Goal: Task Accomplishment & Management: Manage account settings

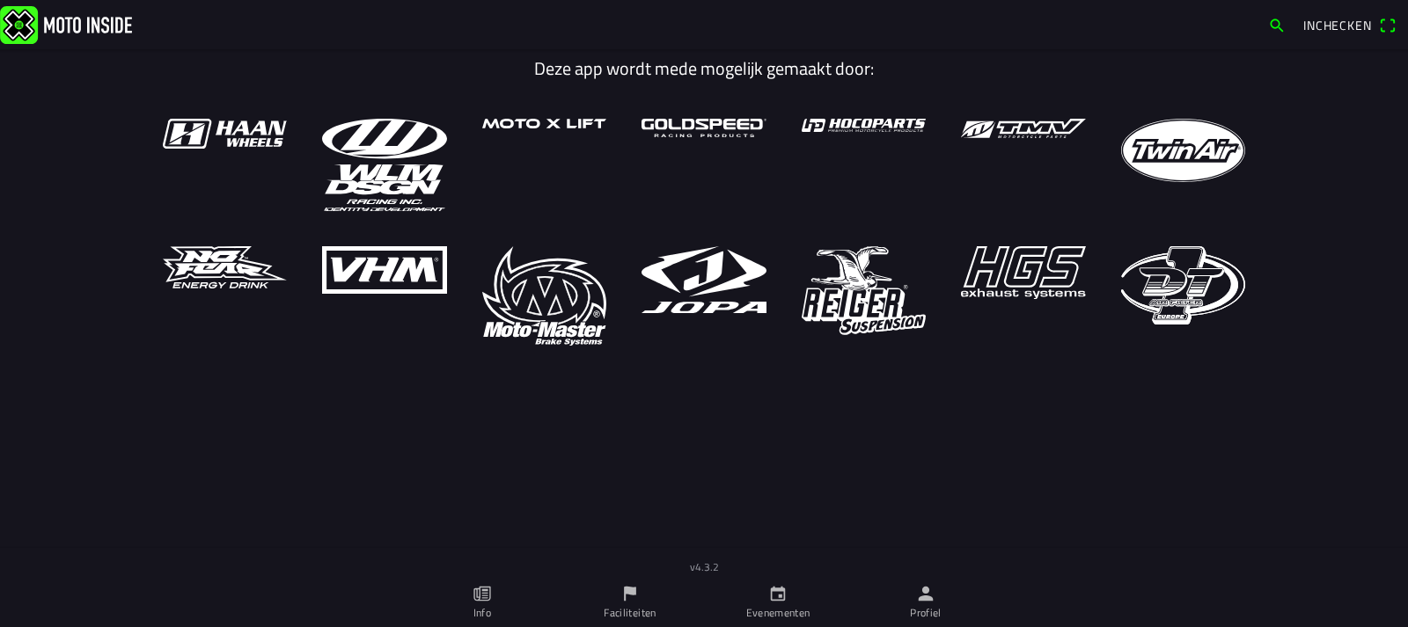
click at [783, 597] on icon "calendar" at bounding box center [777, 593] width 19 height 19
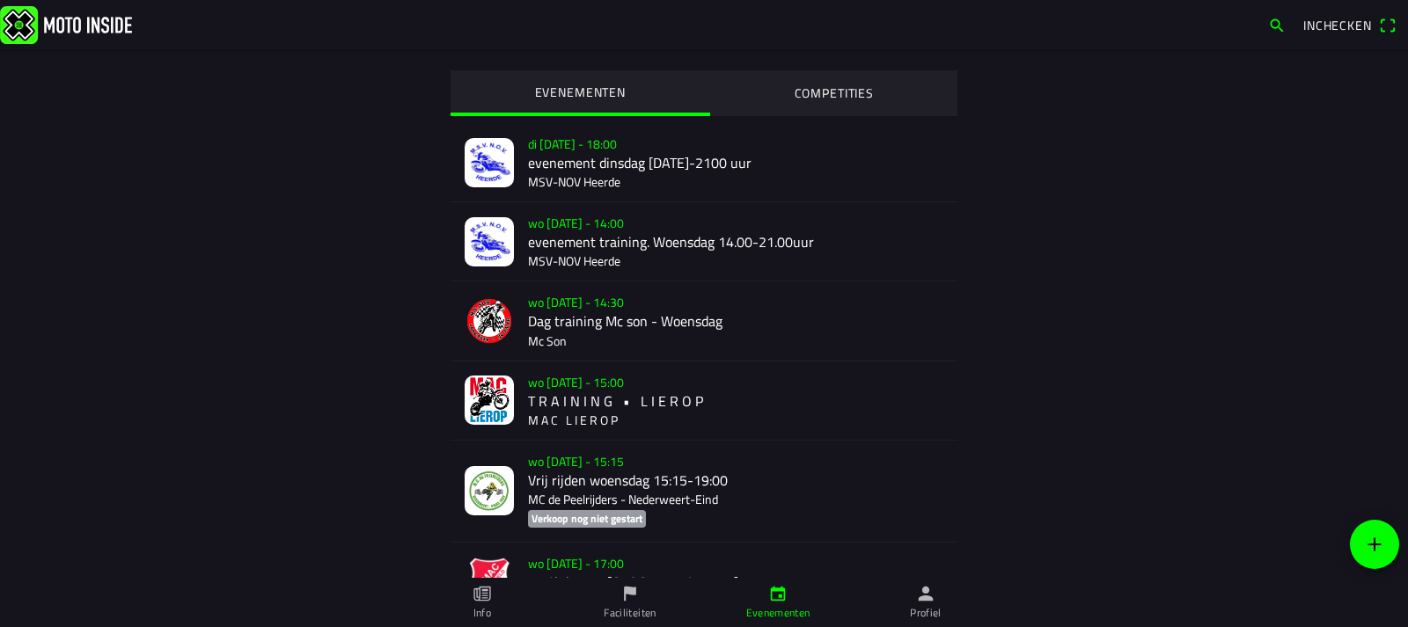
click at [627, 606] on ion-label "Faciliteiten" at bounding box center [630, 613] width 52 height 16
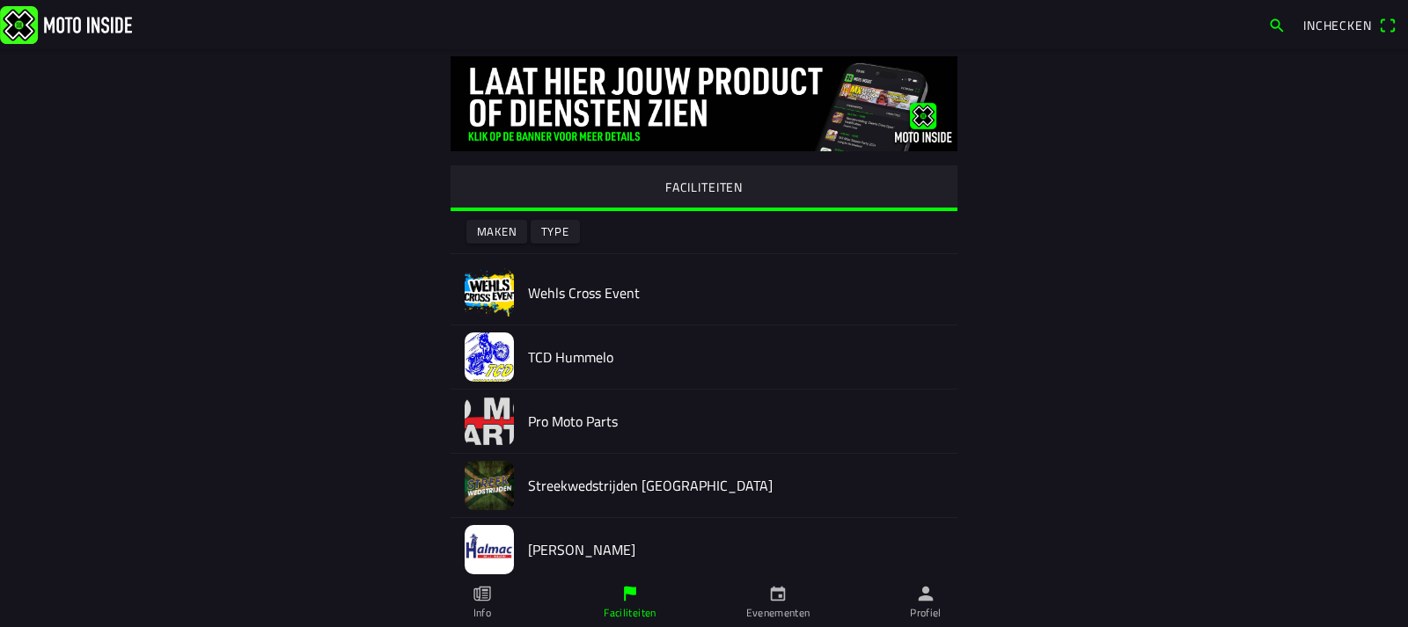
click at [774, 597] on icon "calendar" at bounding box center [777, 593] width 19 height 19
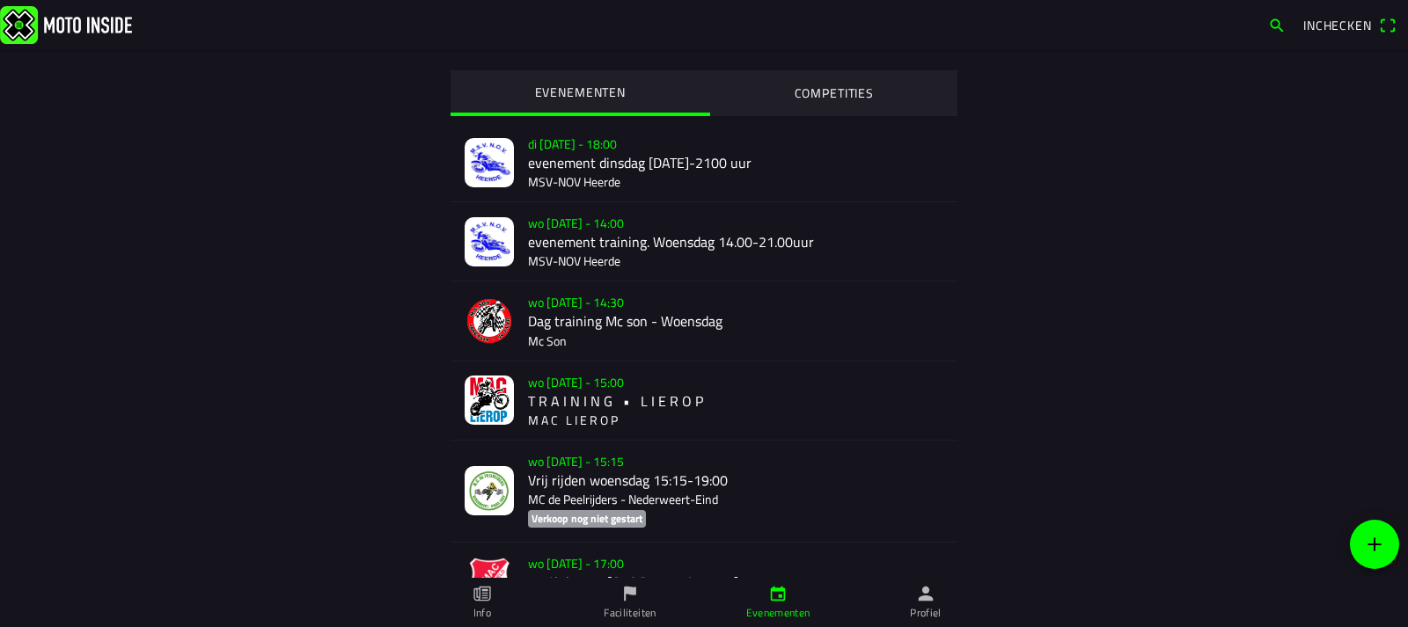
click at [635, 602] on icon "flag" at bounding box center [629, 593] width 19 height 19
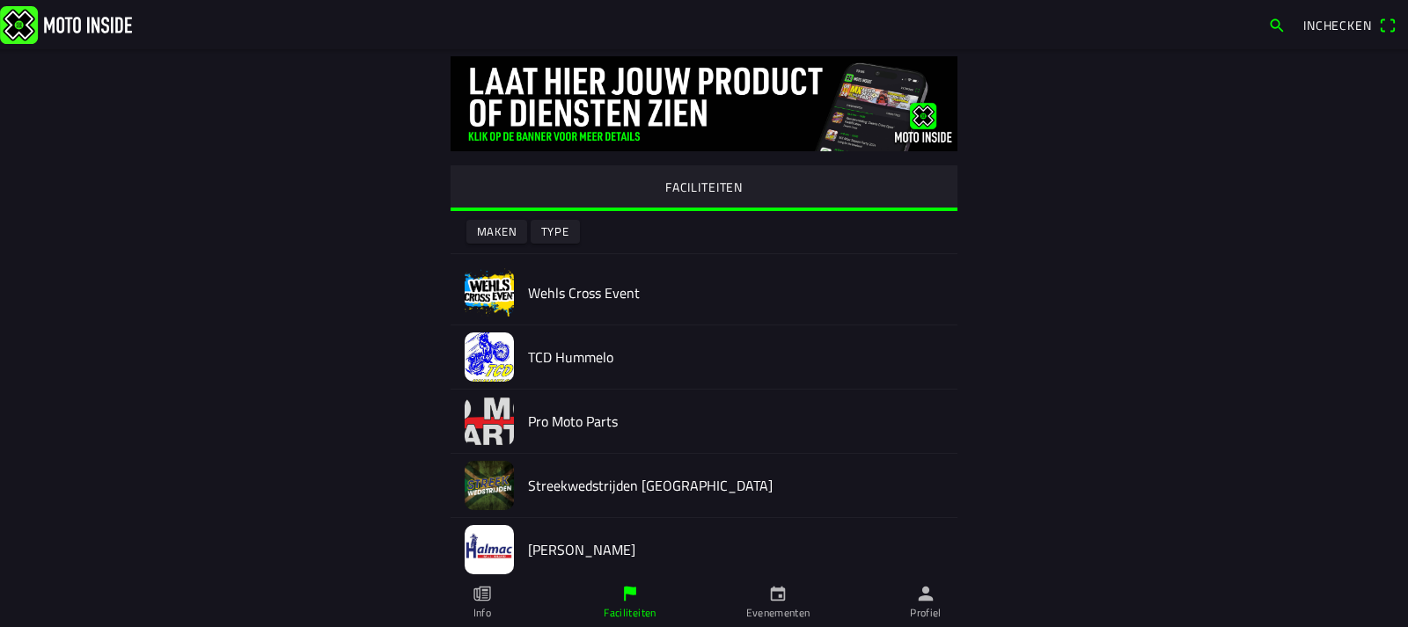
click at [475, 288] on img at bounding box center [489, 292] width 49 height 49
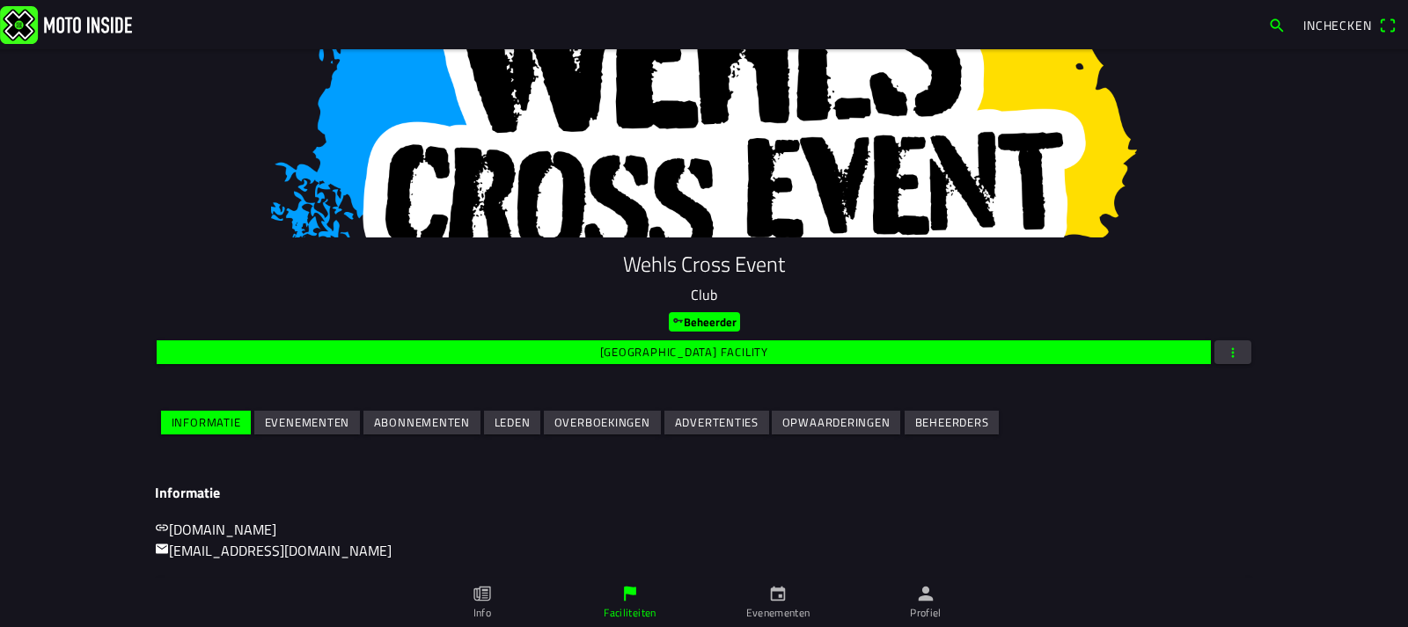
click at [0, 0] on slot "Evenementen" at bounding box center [0, 0] width 0 height 0
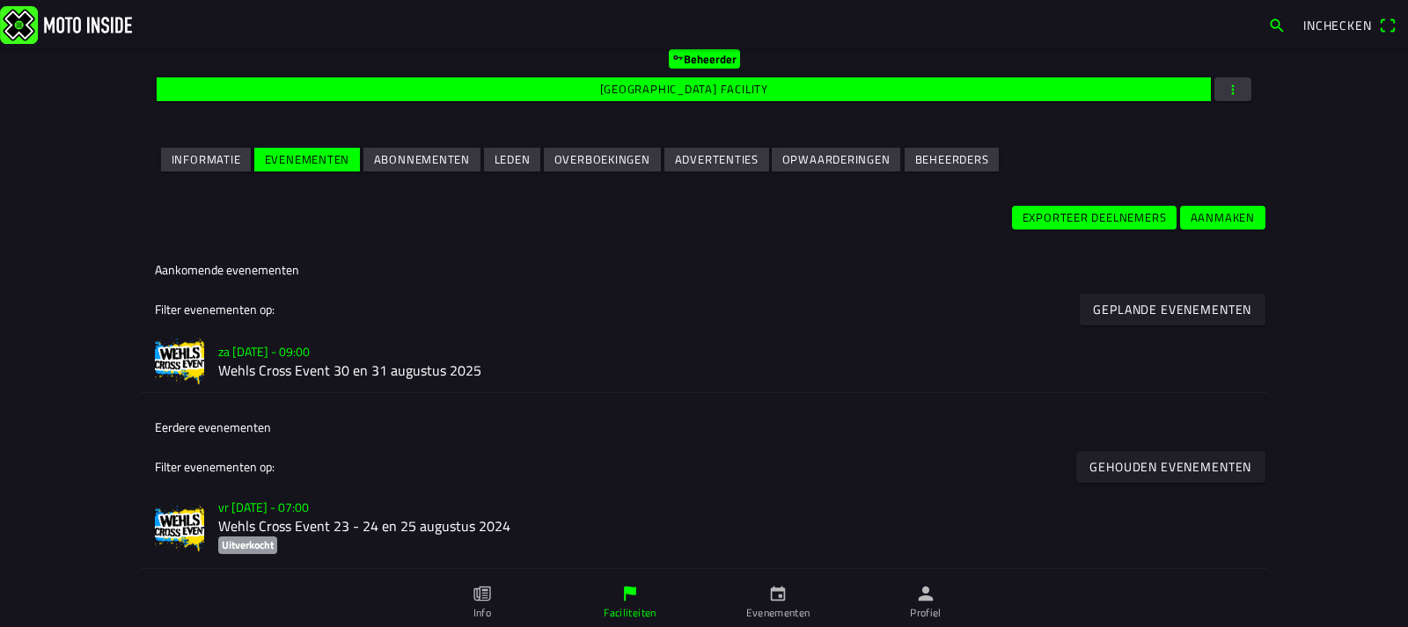
scroll to position [264, 0]
click at [190, 355] on img at bounding box center [179, 359] width 49 height 49
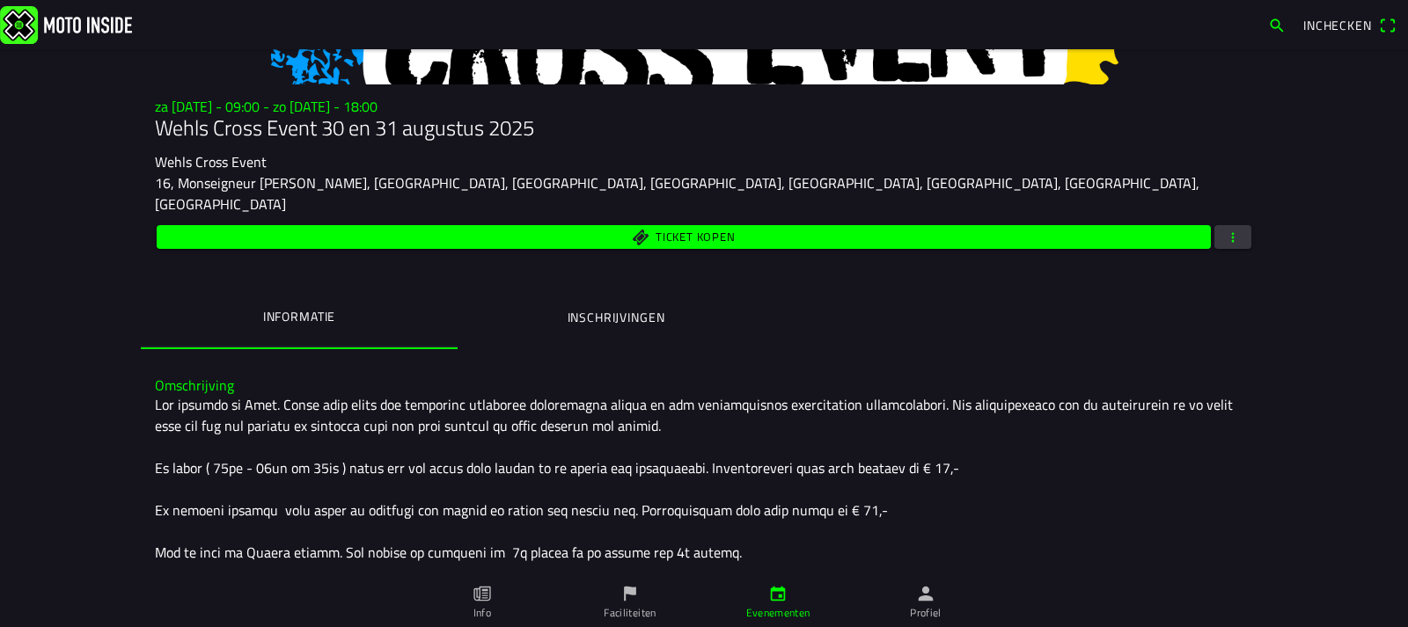
scroll to position [176, 0]
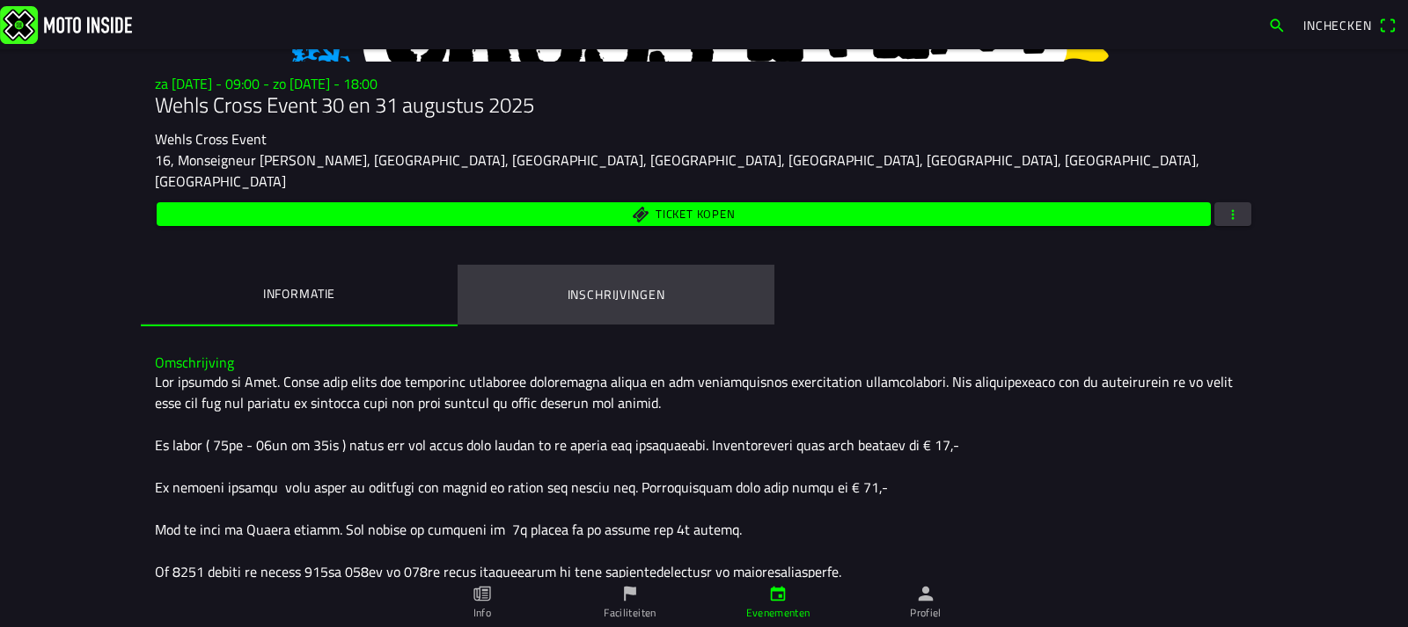
click at [626, 285] on ion-label "Inschrijvingen" at bounding box center [617, 294] width 98 height 19
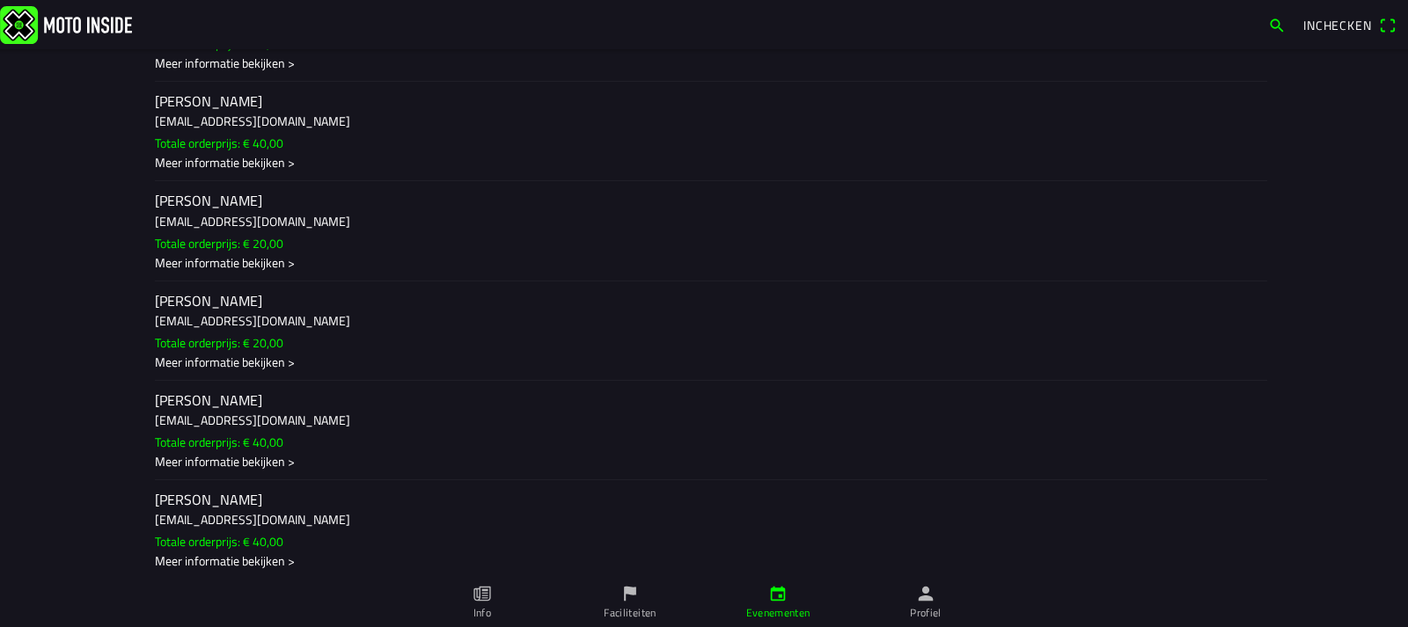
scroll to position [4839, 0]
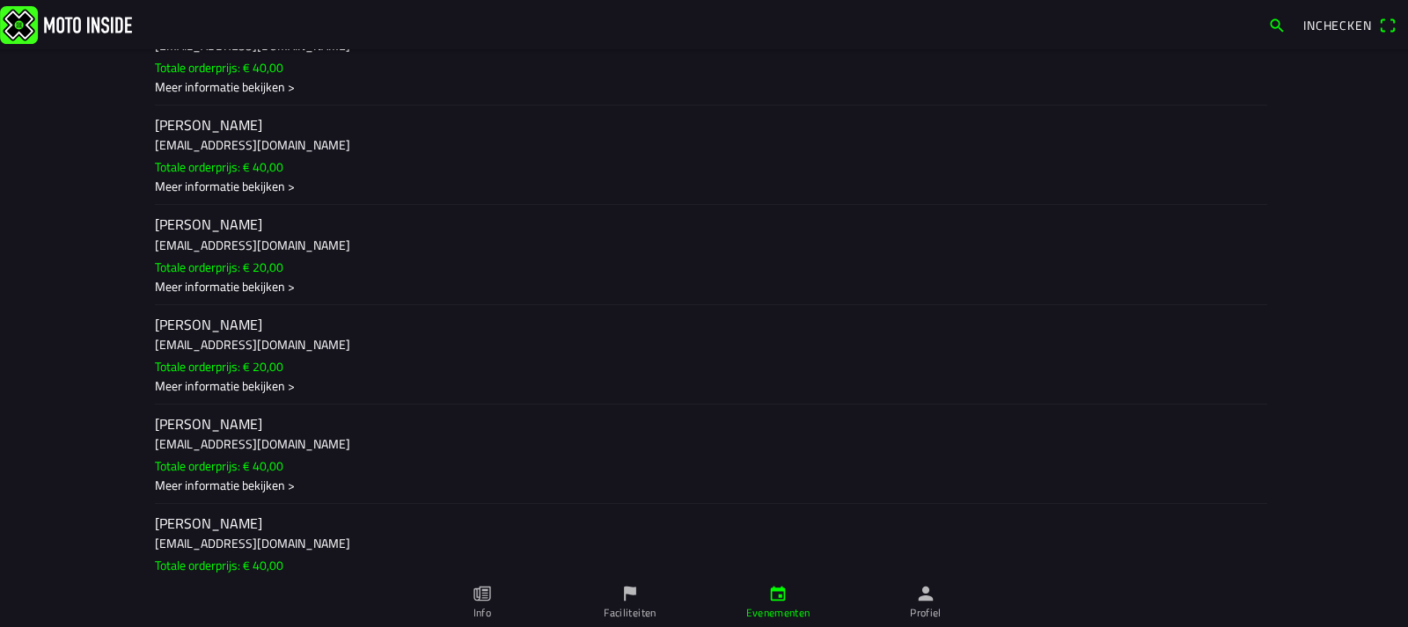
click at [260, 277] on div "Meer informatie bekijken >" at bounding box center [704, 286] width 1098 height 18
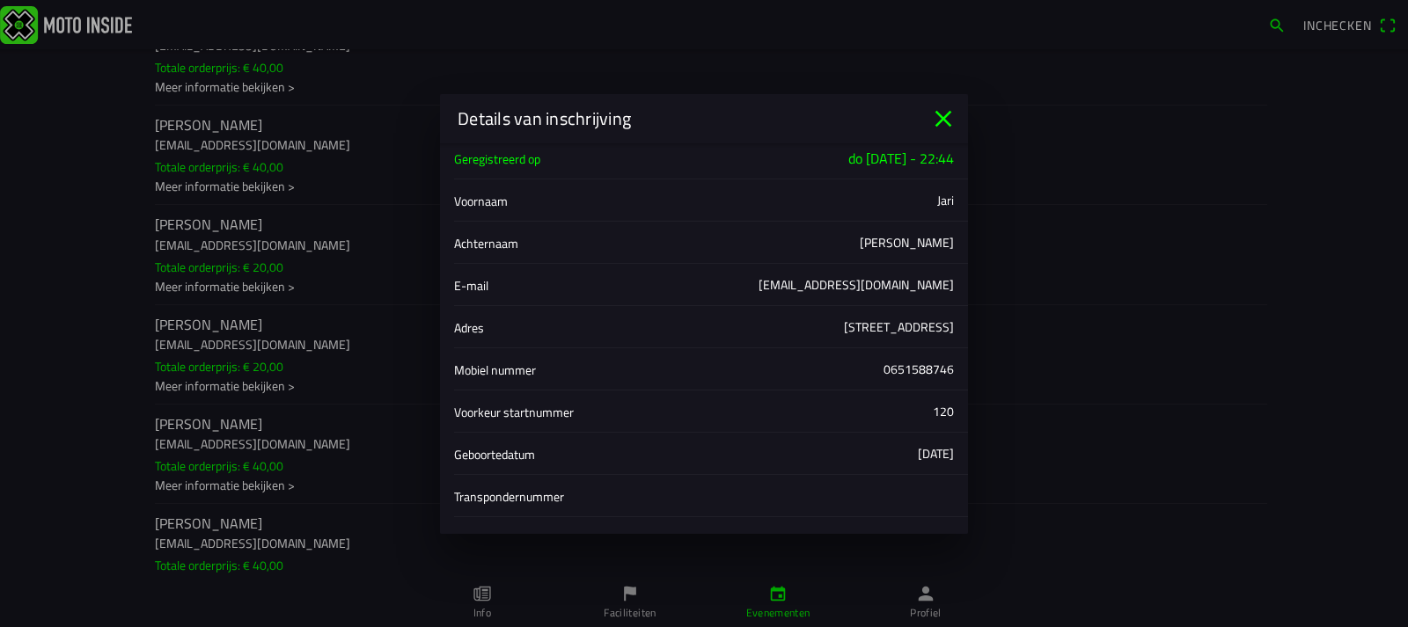
scroll to position [0, 0]
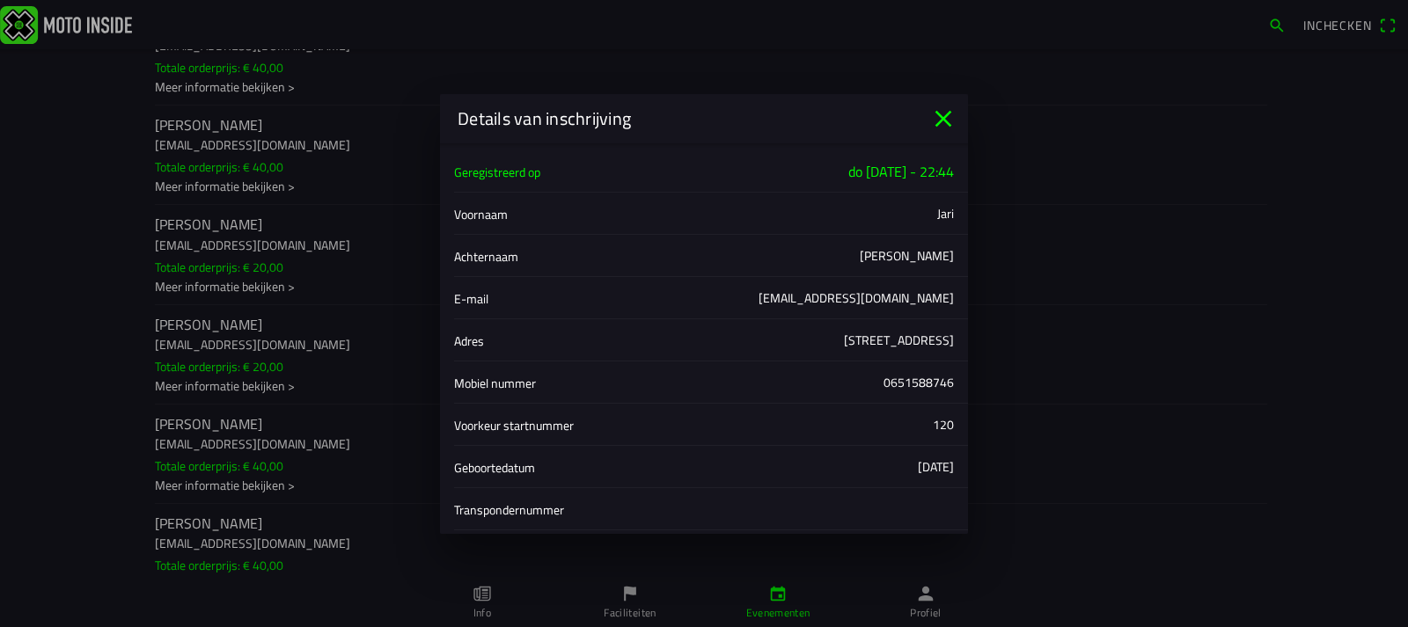
click at [946, 118] on icon "close" at bounding box center [943, 119] width 28 height 28
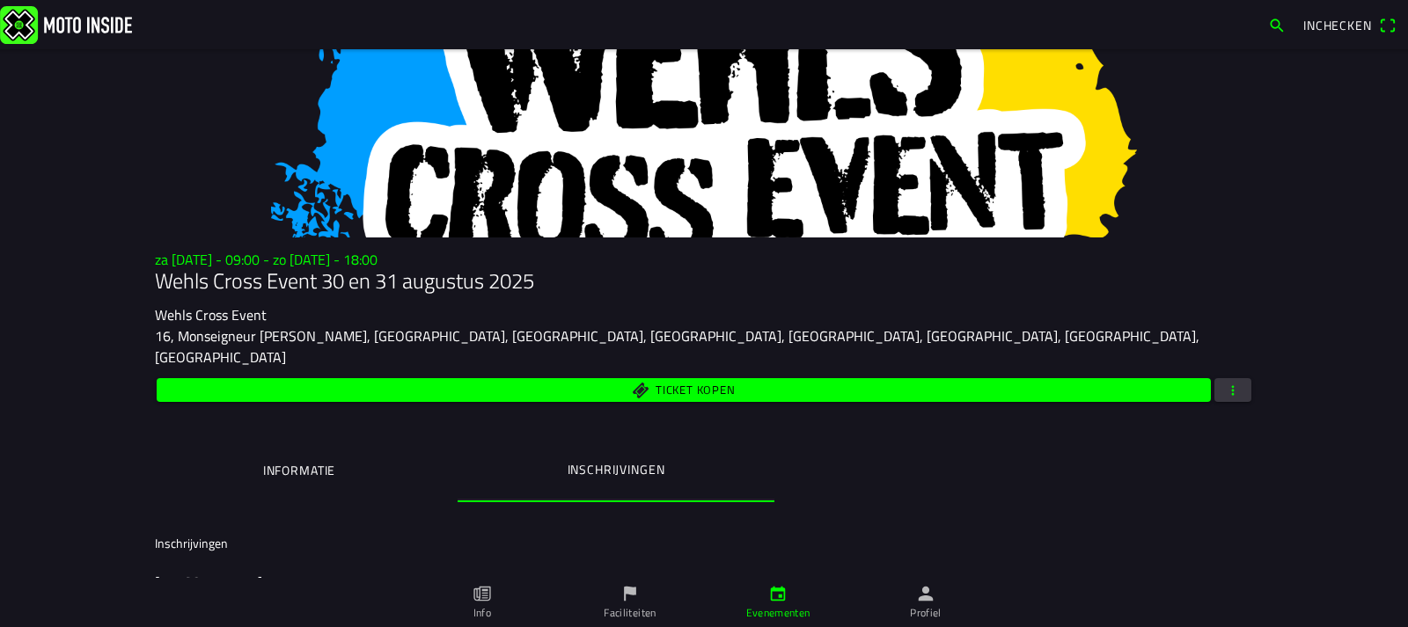
click at [1228, 378] on span "button" at bounding box center [1233, 390] width 16 height 24
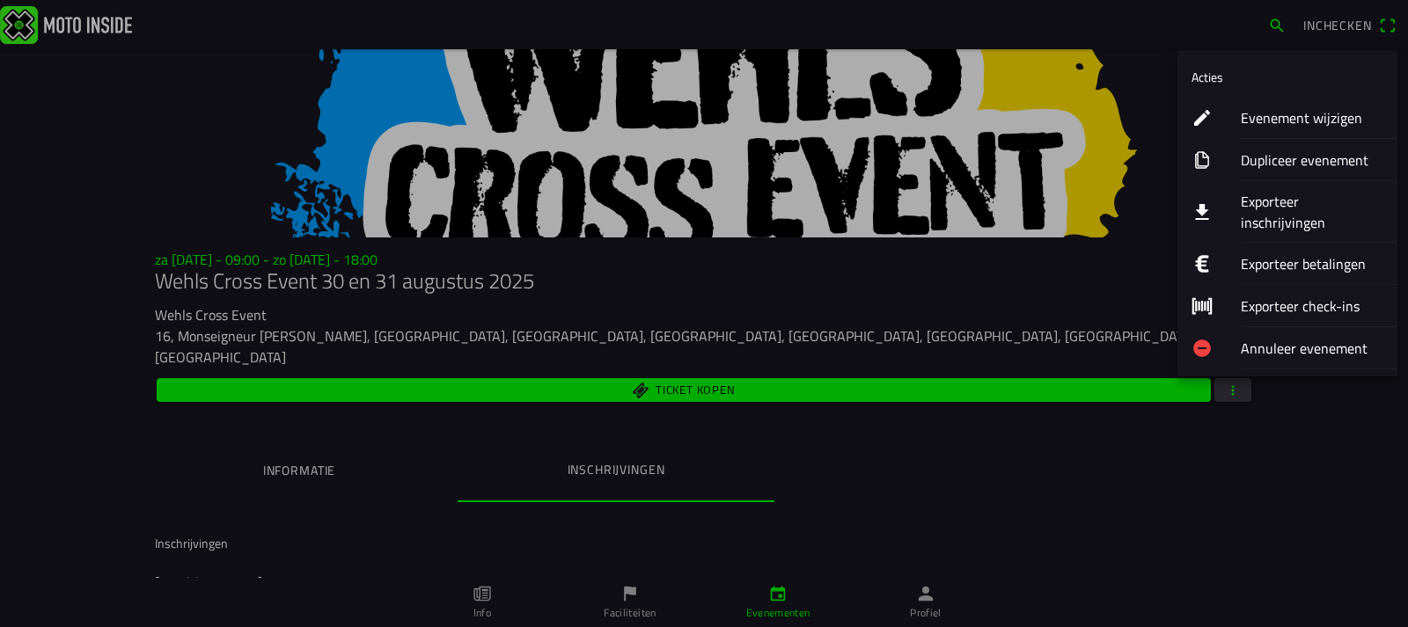
click at [1285, 202] on ion-label "Exporteer inschrijvingen" at bounding box center [1312, 212] width 143 height 42
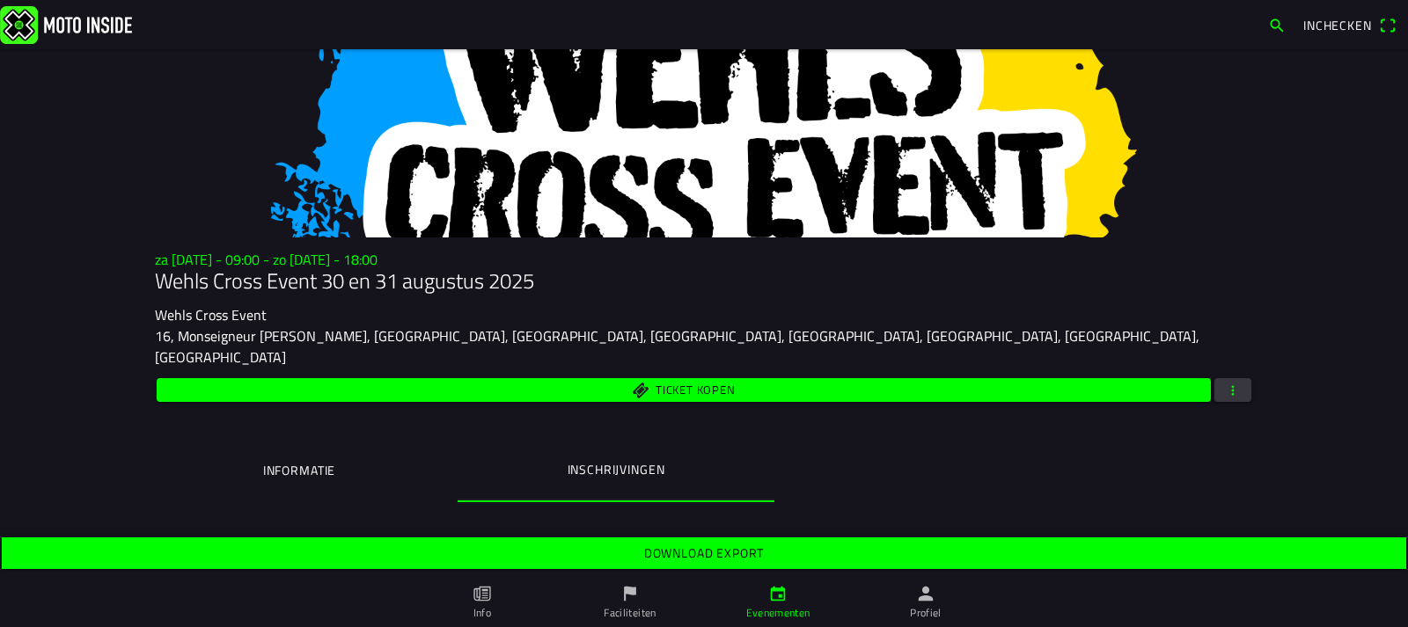
click at [0, 0] on slot "Download export" at bounding box center [0, 0] width 0 height 0
click at [1227, 378] on span "button" at bounding box center [1233, 390] width 16 height 24
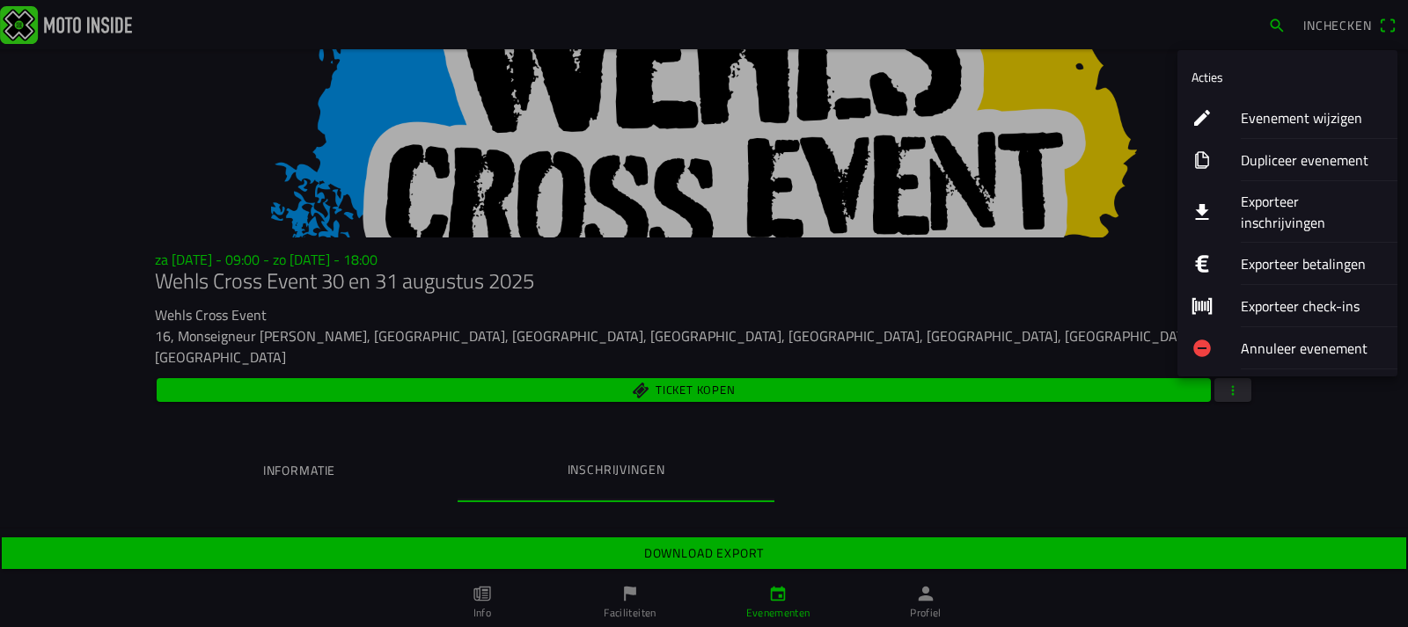
click at [1296, 119] on ion-label "Evenement wijzigen" at bounding box center [1312, 117] width 143 height 21
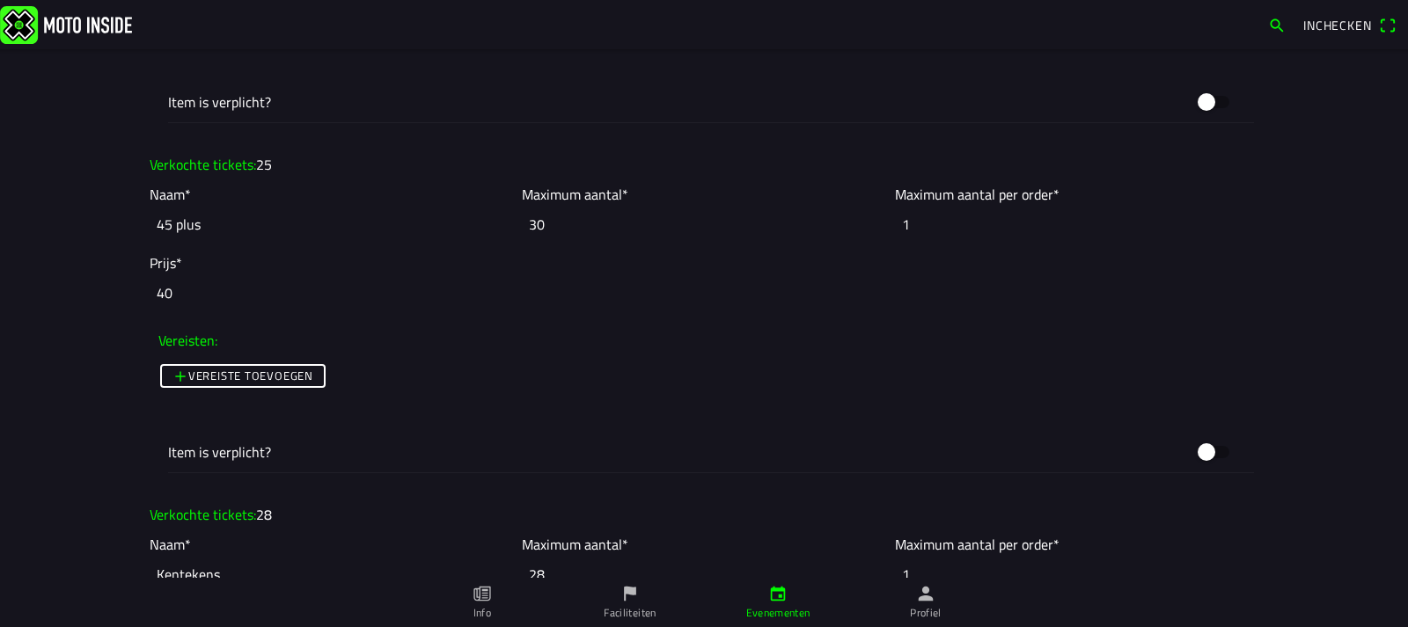
scroll to position [3080, 0]
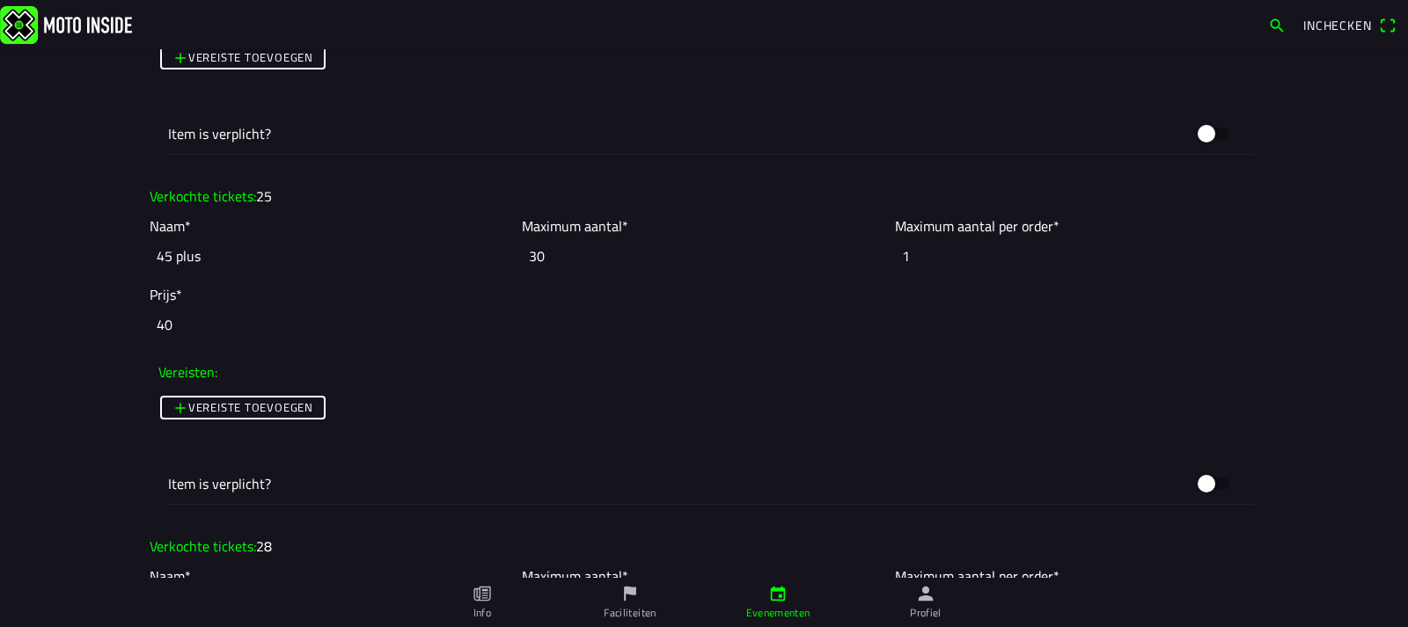
click at [536, 253] on input "30" at bounding box center [703, 256] width 363 height 39
click at [870, 261] on input "29" at bounding box center [703, 256] width 363 height 39
click at [870, 261] on input "28" at bounding box center [703, 256] width 363 height 39
click at [870, 261] on input "27" at bounding box center [703, 256] width 363 height 39
click at [870, 261] on input "26" at bounding box center [703, 256] width 363 height 39
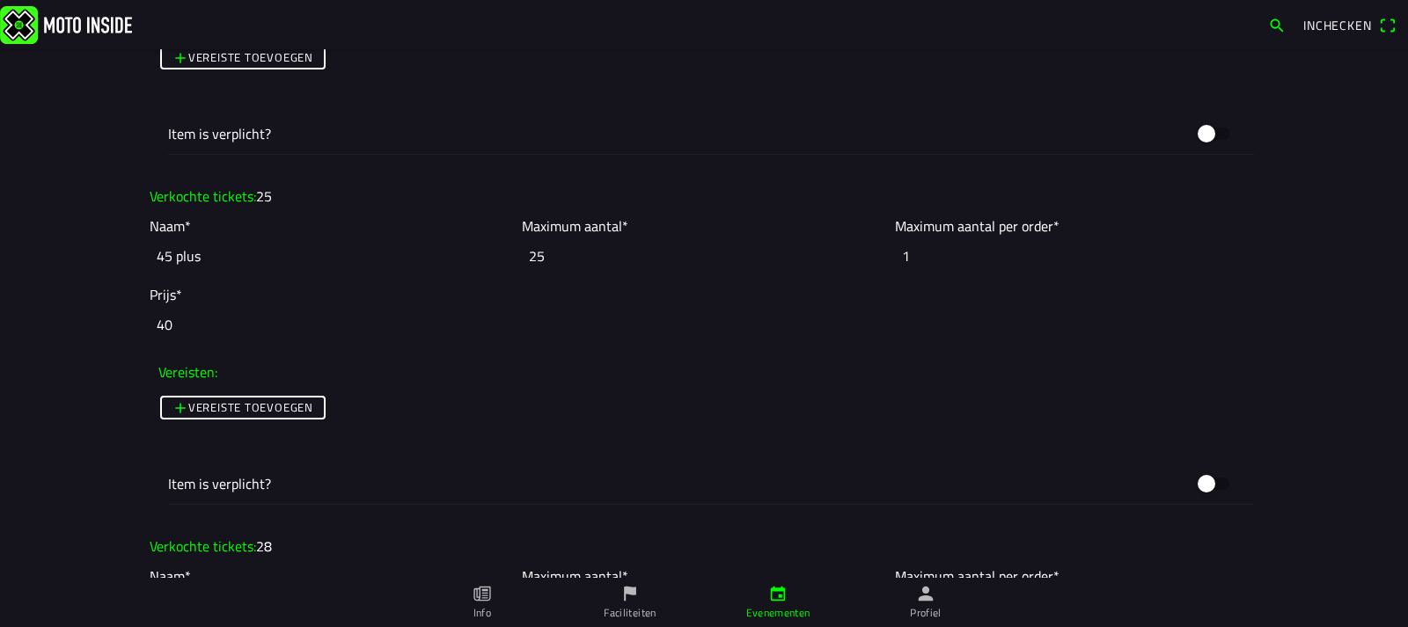
type input "25"
click at [870, 261] on input "25" at bounding box center [703, 256] width 363 height 39
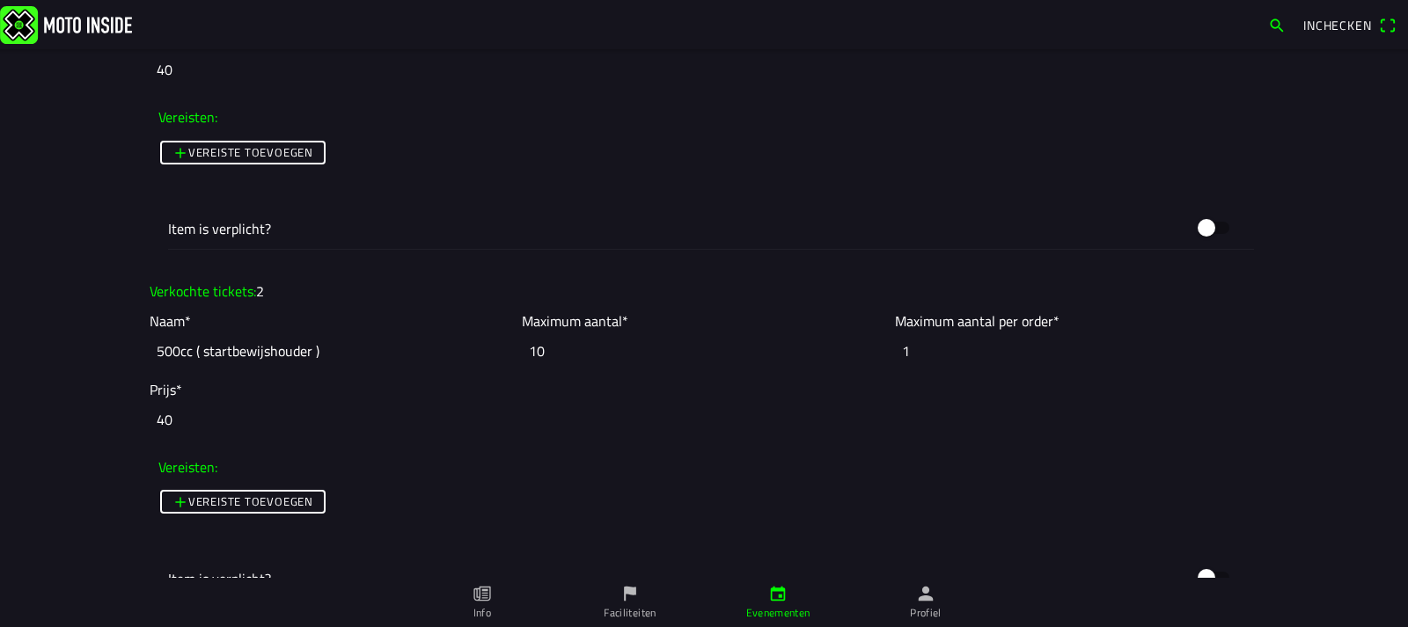
scroll to position [5455, 0]
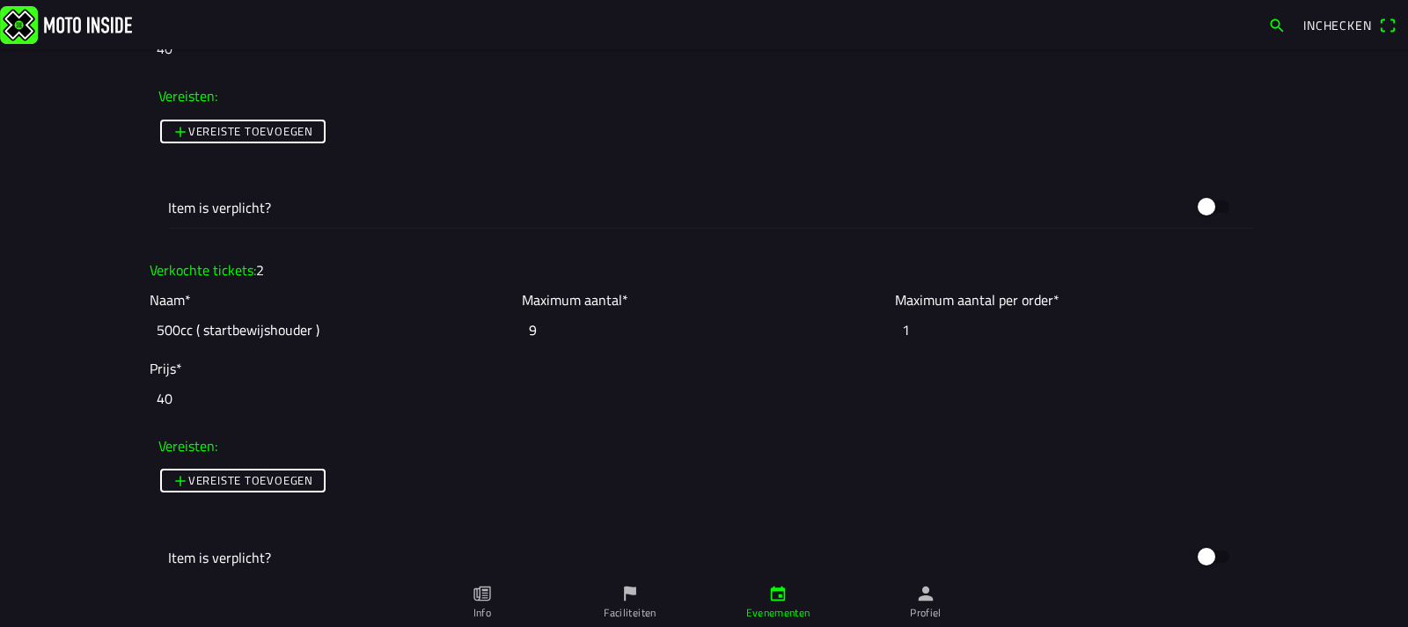
click at [873, 334] on input "9" at bounding box center [703, 330] width 363 height 39
click at [873, 334] on input "8" at bounding box center [703, 330] width 363 height 39
click at [873, 334] on input "7" at bounding box center [703, 330] width 363 height 39
click at [873, 334] on input "6" at bounding box center [703, 330] width 363 height 39
type input "5"
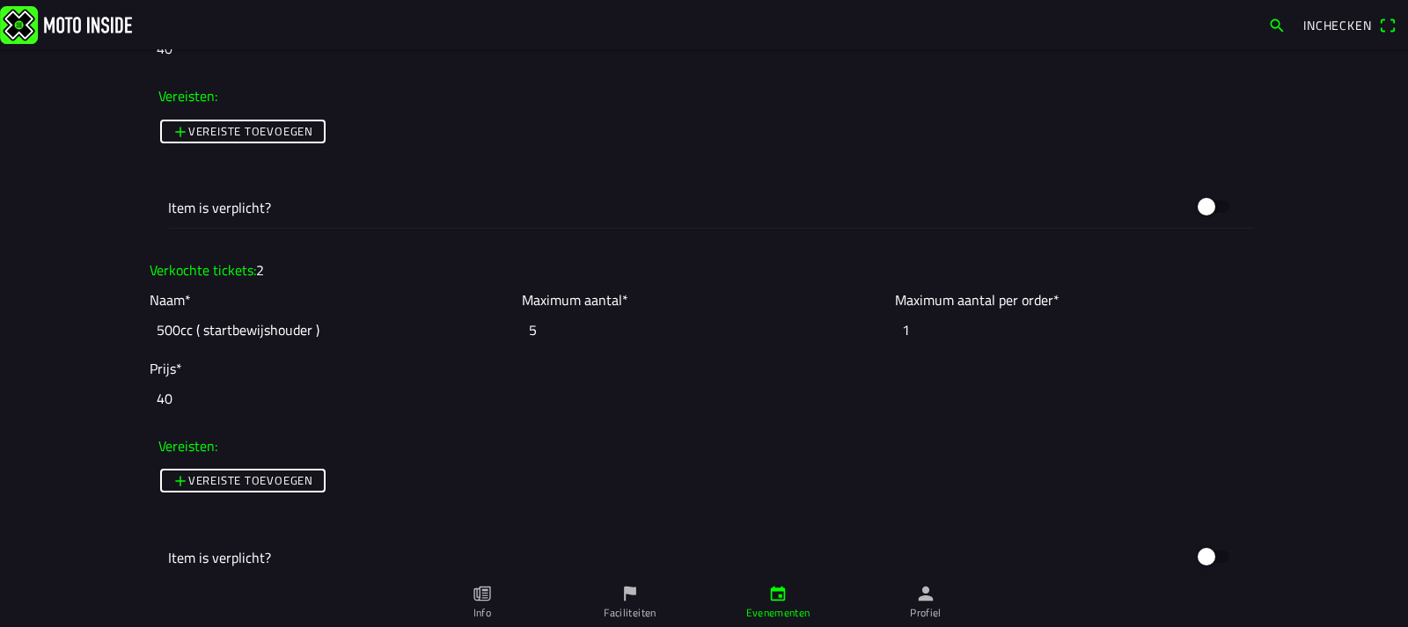
click at [873, 334] on input "5" at bounding box center [703, 330] width 363 height 39
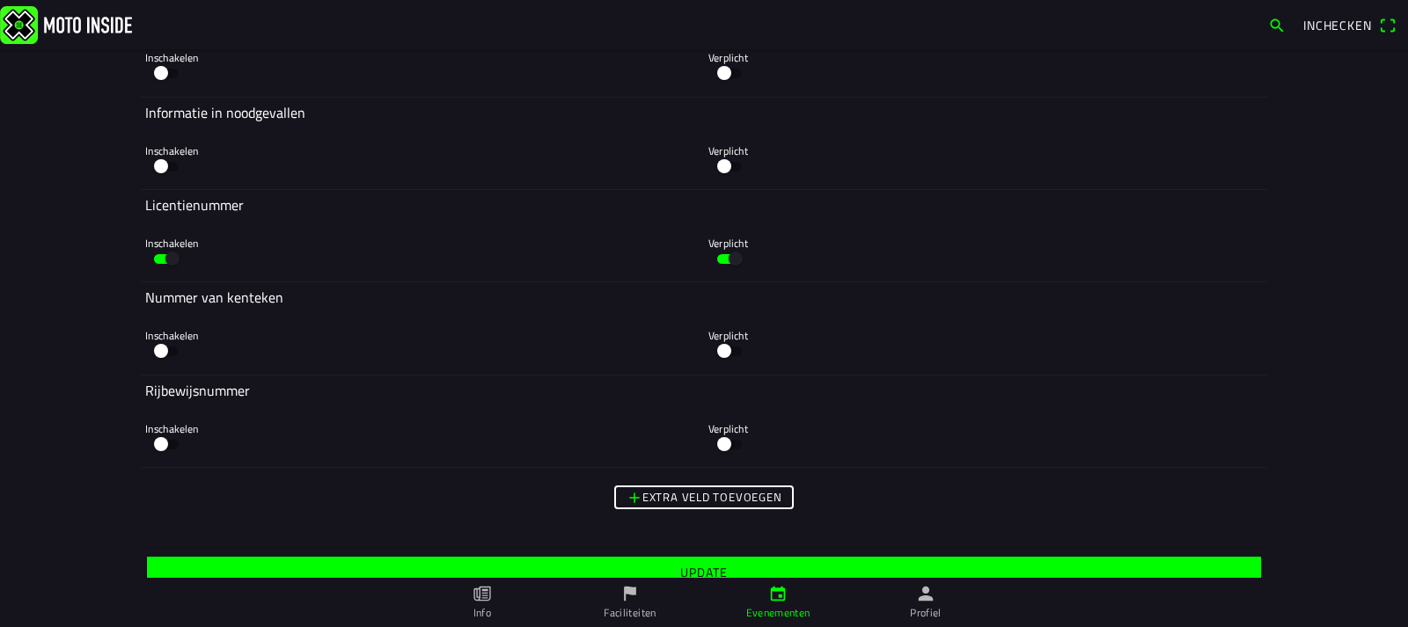
scroll to position [8397, 0]
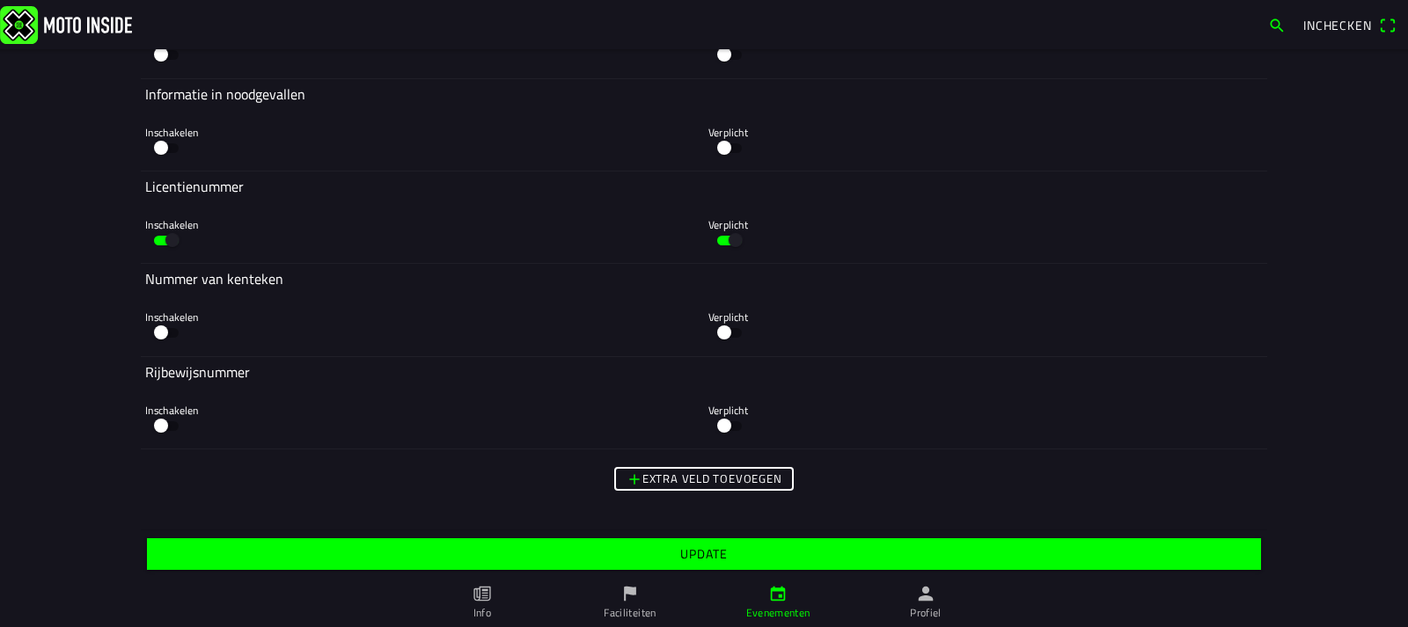
click at [0, 0] on slot "Update" at bounding box center [0, 0] width 0 height 0
